Goal: Task Accomplishment & Management: Use online tool/utility

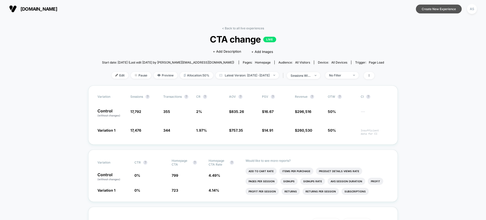
click at [437, 10] on button "Create New Experience" at bounding box center [439, 9] width 46 height 9
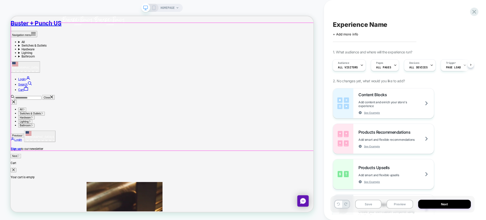
scroll to position [32, 0]
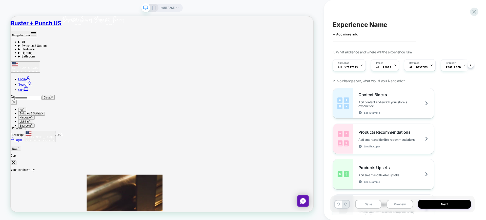
click at [153, 9] on icon at bounding box center [154, 8] width 5 height 5
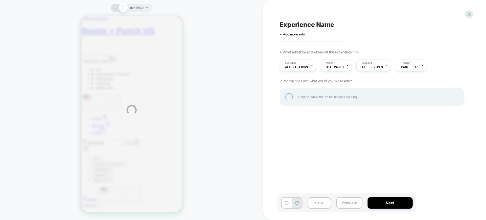
scroll to position [32, 0]
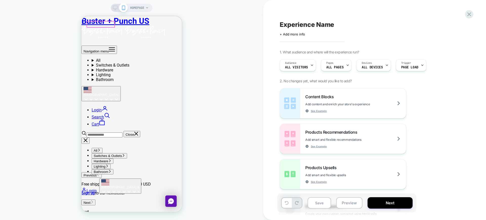
click at [109, 46] on icon "Primary navigation" at bounding box center [112, 49] width 6 height 6
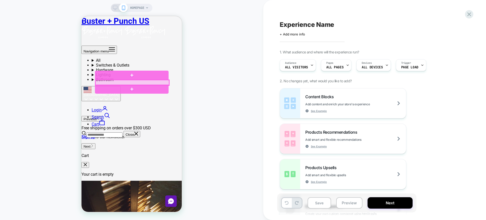
click at [106, 82] on div at bounding box center [132, 82] width 74 height 5
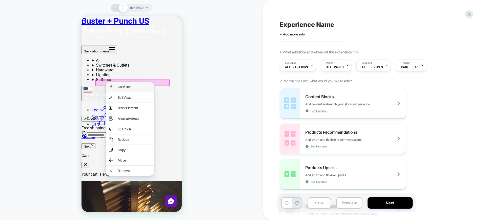
click at [106, 82] on div "Go to link" at bounding box center [130, 87] width 48 height 10
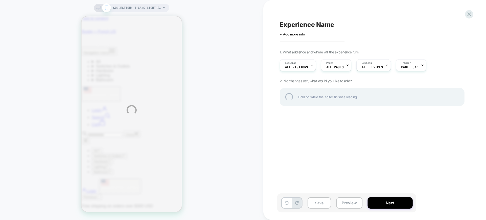
scroll to position [0, 0]
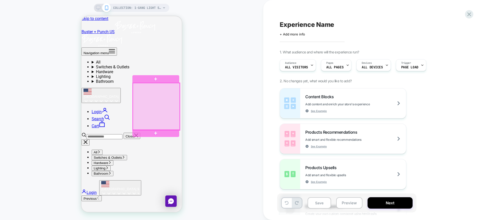
click at [155, 108] on div at bounding box center [156, 106] width 47 height 47
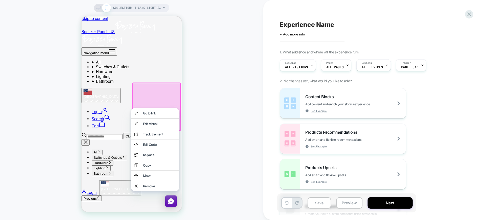
click at [155, 108] on div "Go to link" at bounding box center [155, 113] width 48 height 10
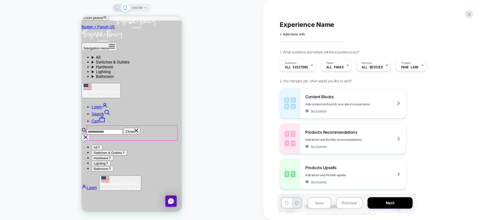
scroll to position [285, 0]
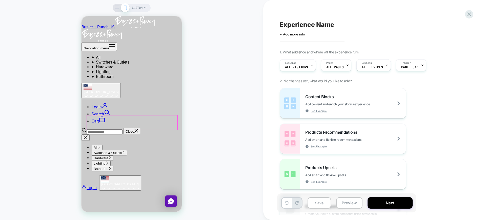
drag, startPoint x: 150, startPoint y: 165, endPoint x: 154, endPoint y: 122, distance: 43.5
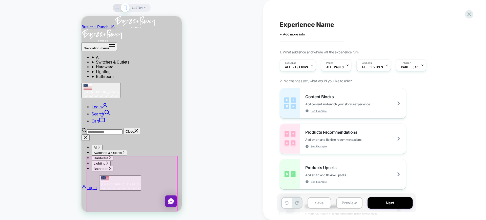
scroll to position [316, 0]
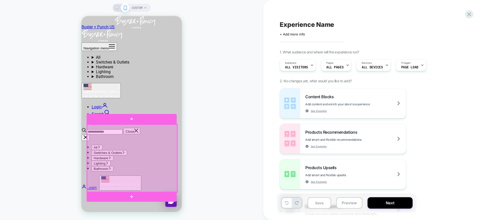
click at [149, 135] on div at bounding box center [132, 159] width 90 height 68
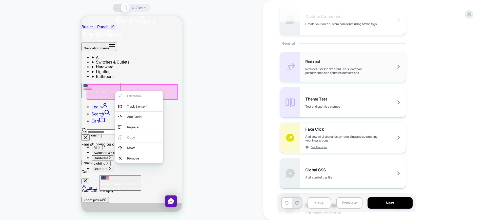
scroll to position [95, 0]
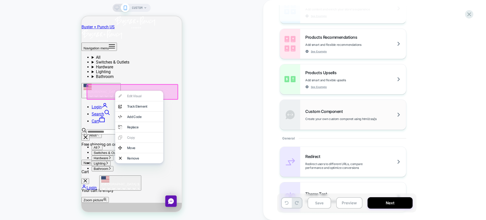
click at [353, 110] on div "Custom Component Create your own custom componet using html/css/js" at bounding box center [355, 115] width 101 height 12
